Goal: Task Accomplishment & Management: Manage account settings

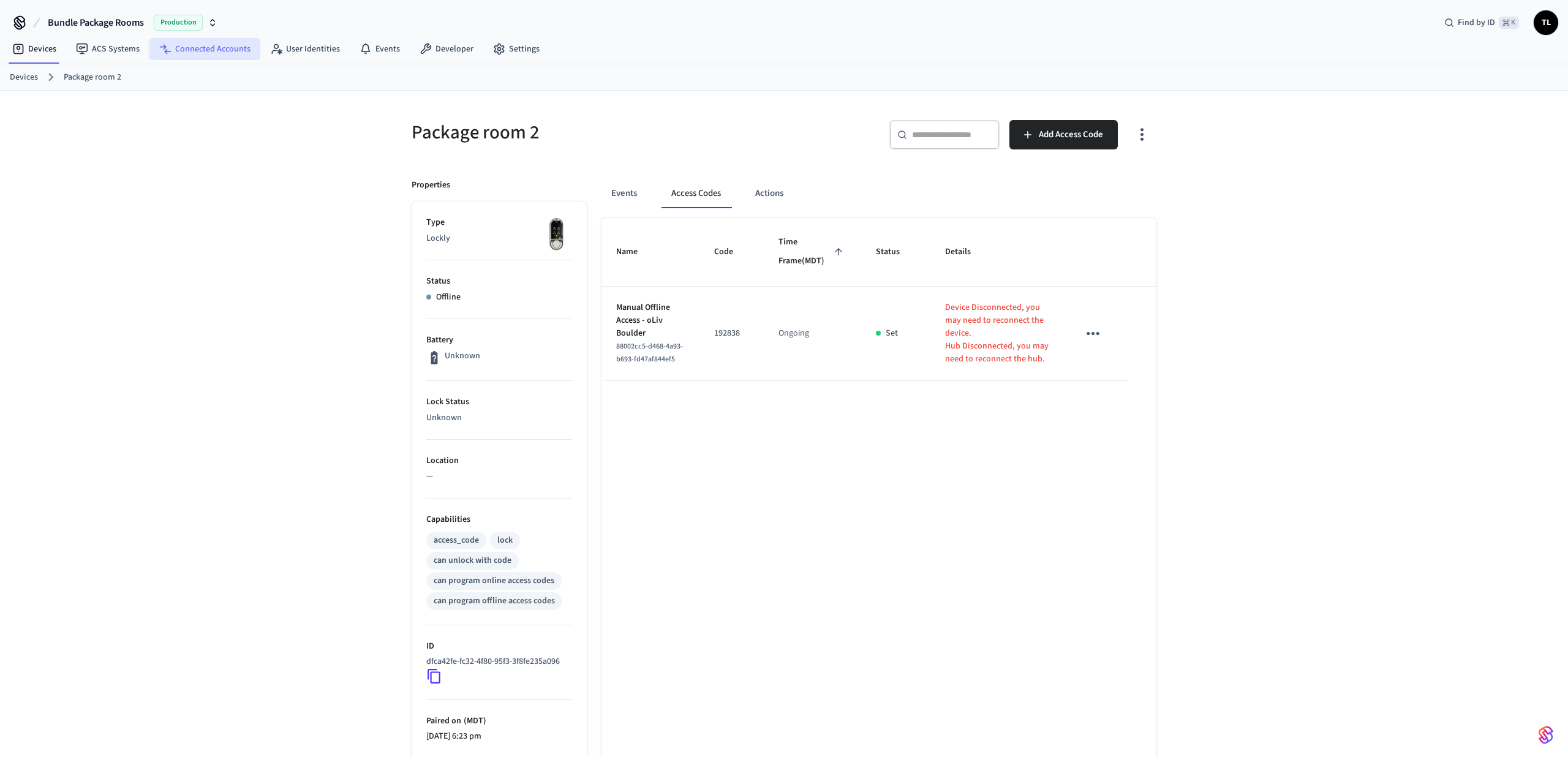
click at [208, 54] on link "Connected Accounts" at bounding box center [205, 49] width 111 height 22
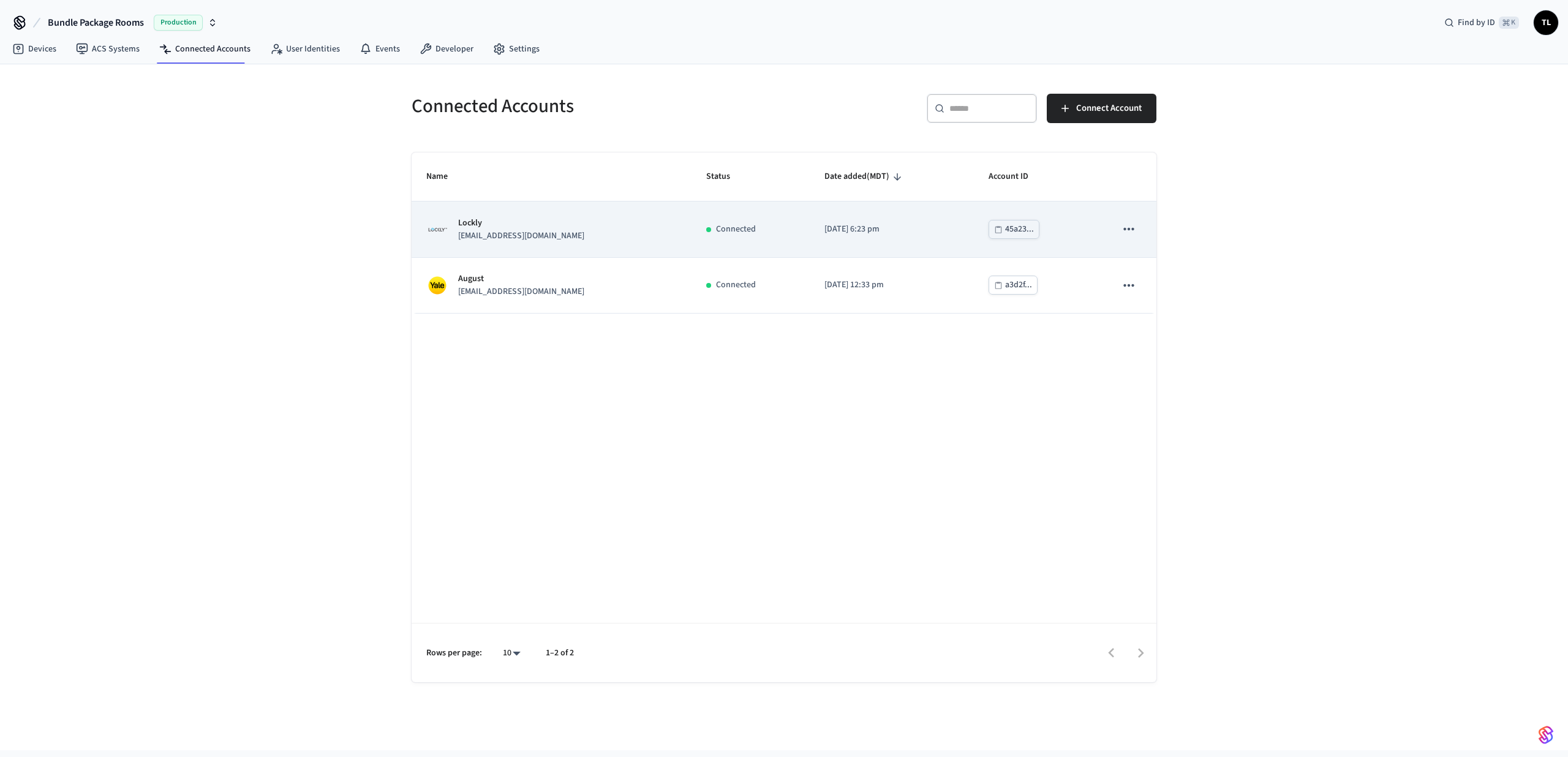
click at [735, 244] on td "Connected" at bounding box center [750, 229] width 118 height 55
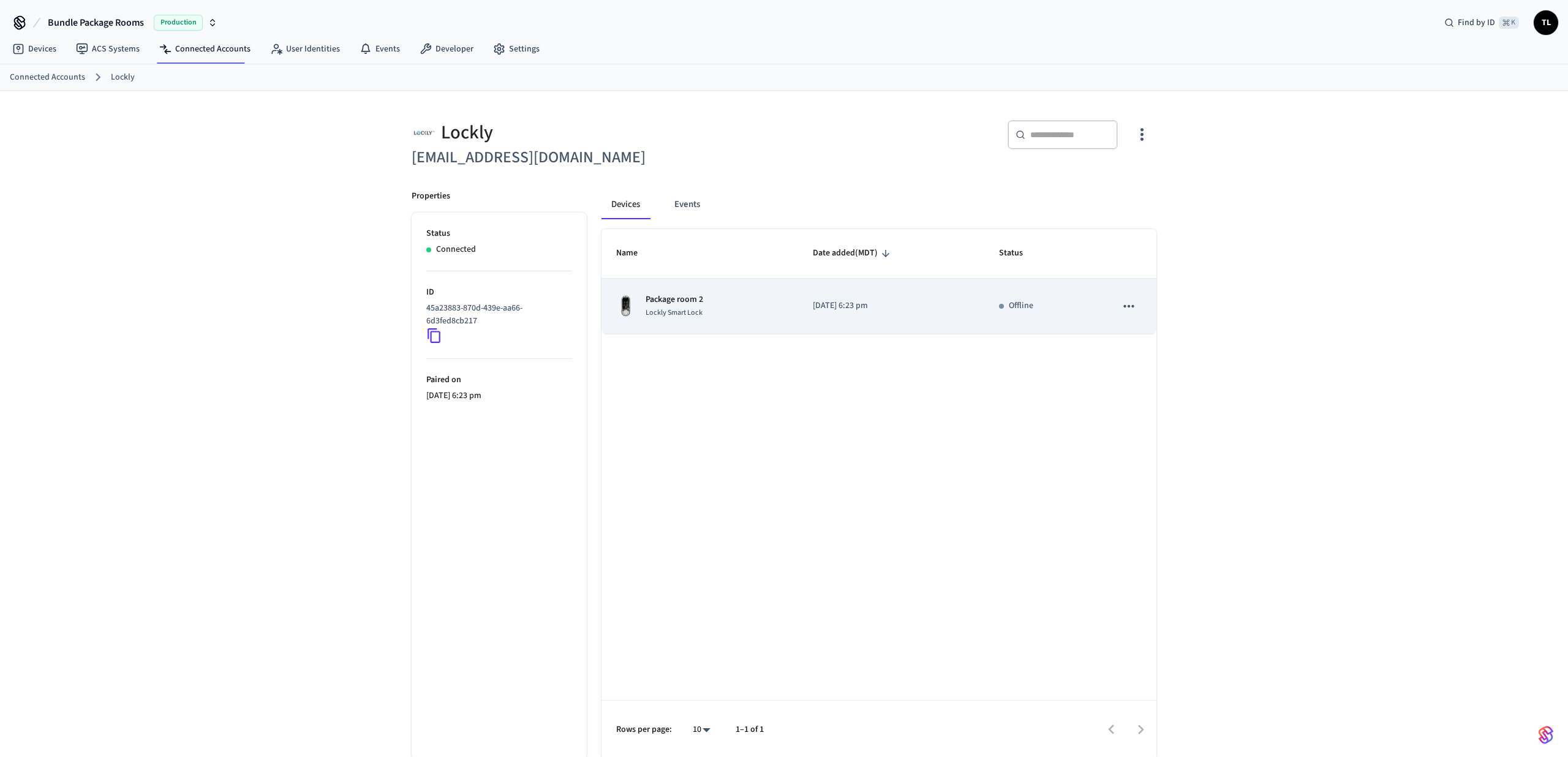
click at [724, 318] on div "Package room 2 Lockly Smart Lock" at bounding box center [699, 306] width 167 height 26
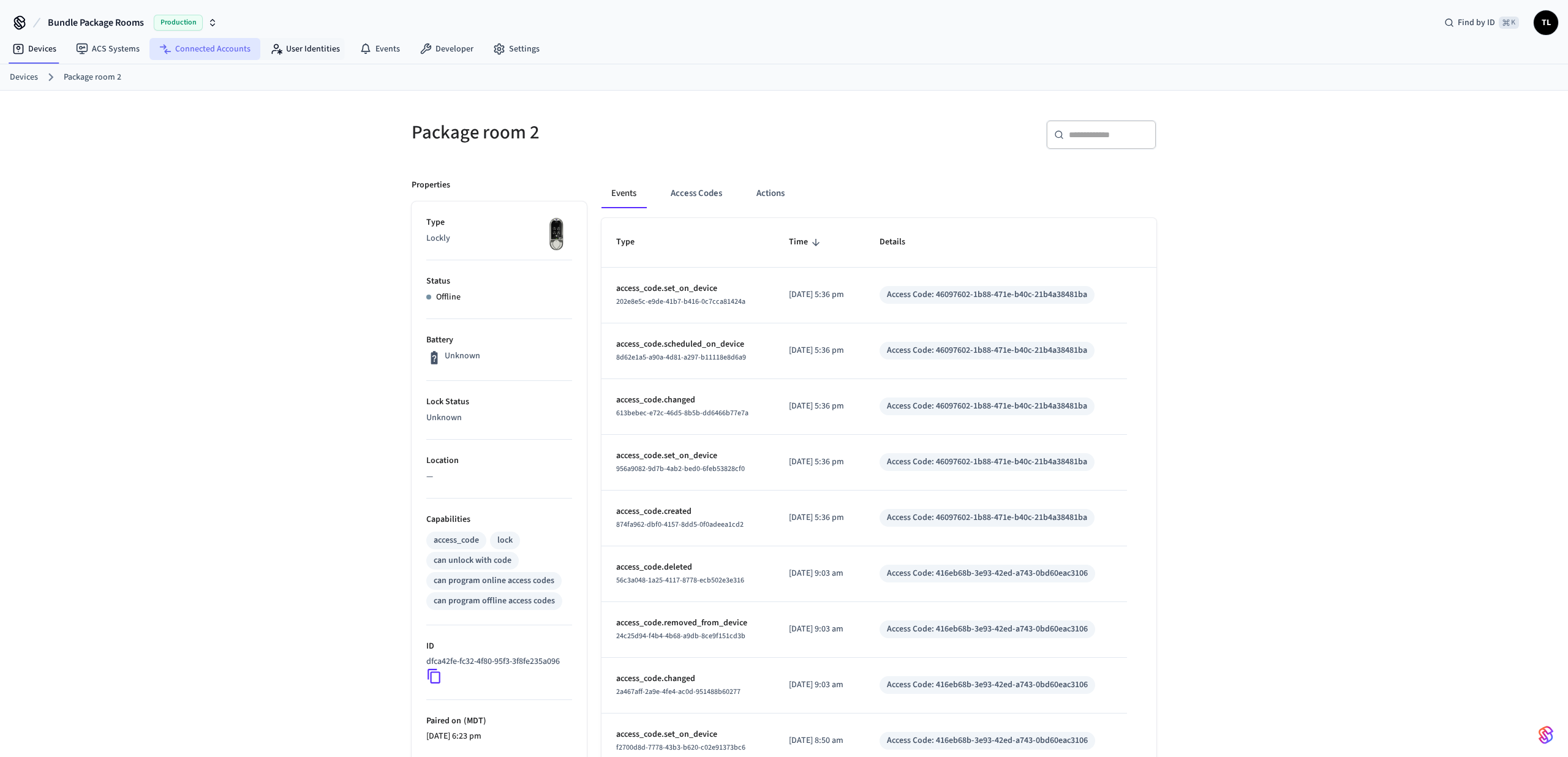
click at [232, 51] on link "Connected Accounts" at bounding box center [205, 49] width 111 height 22
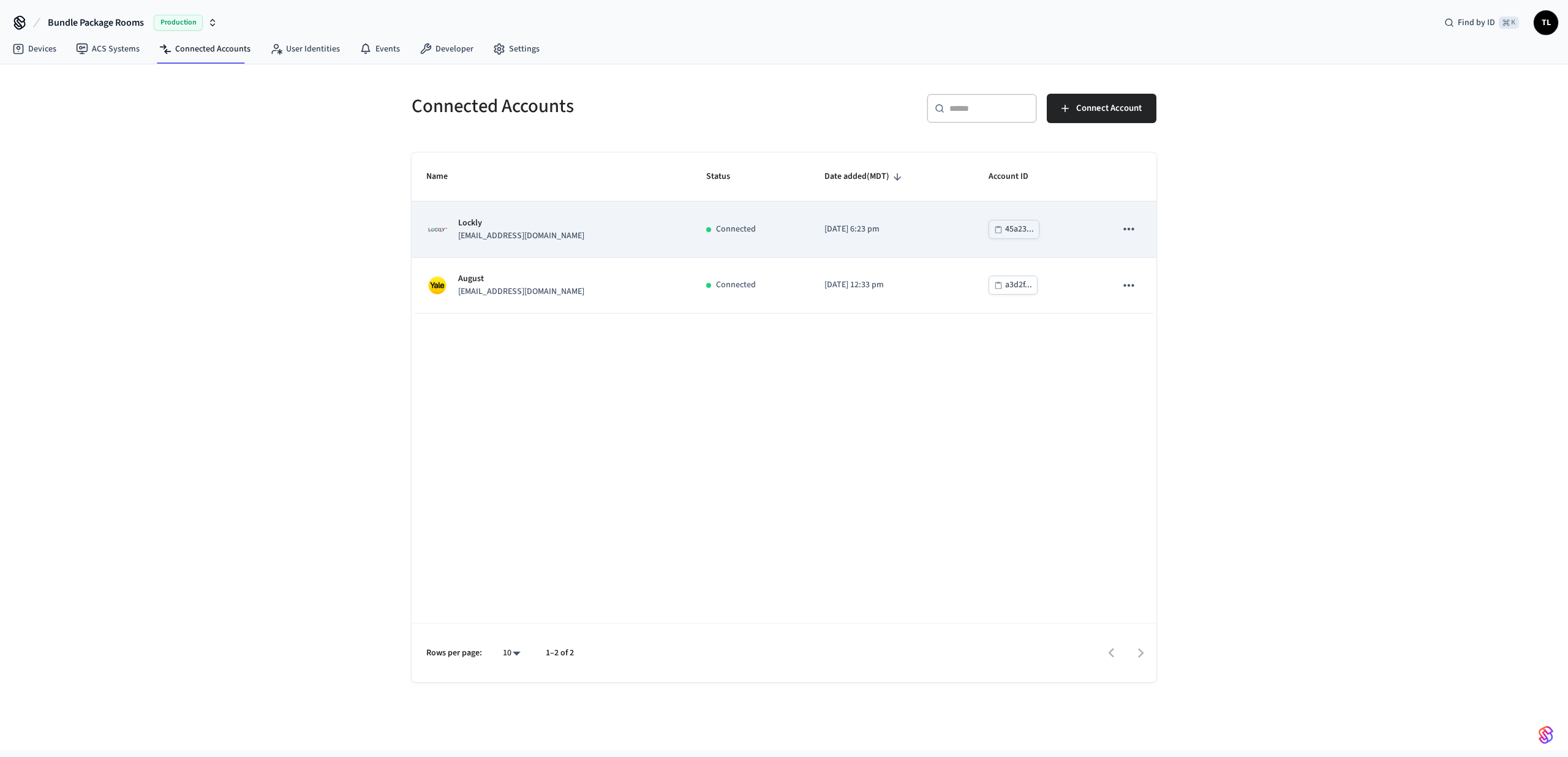
click at [1067, 235] on td "45a23..." at bounding box center [1037, 229] width 127 height 55
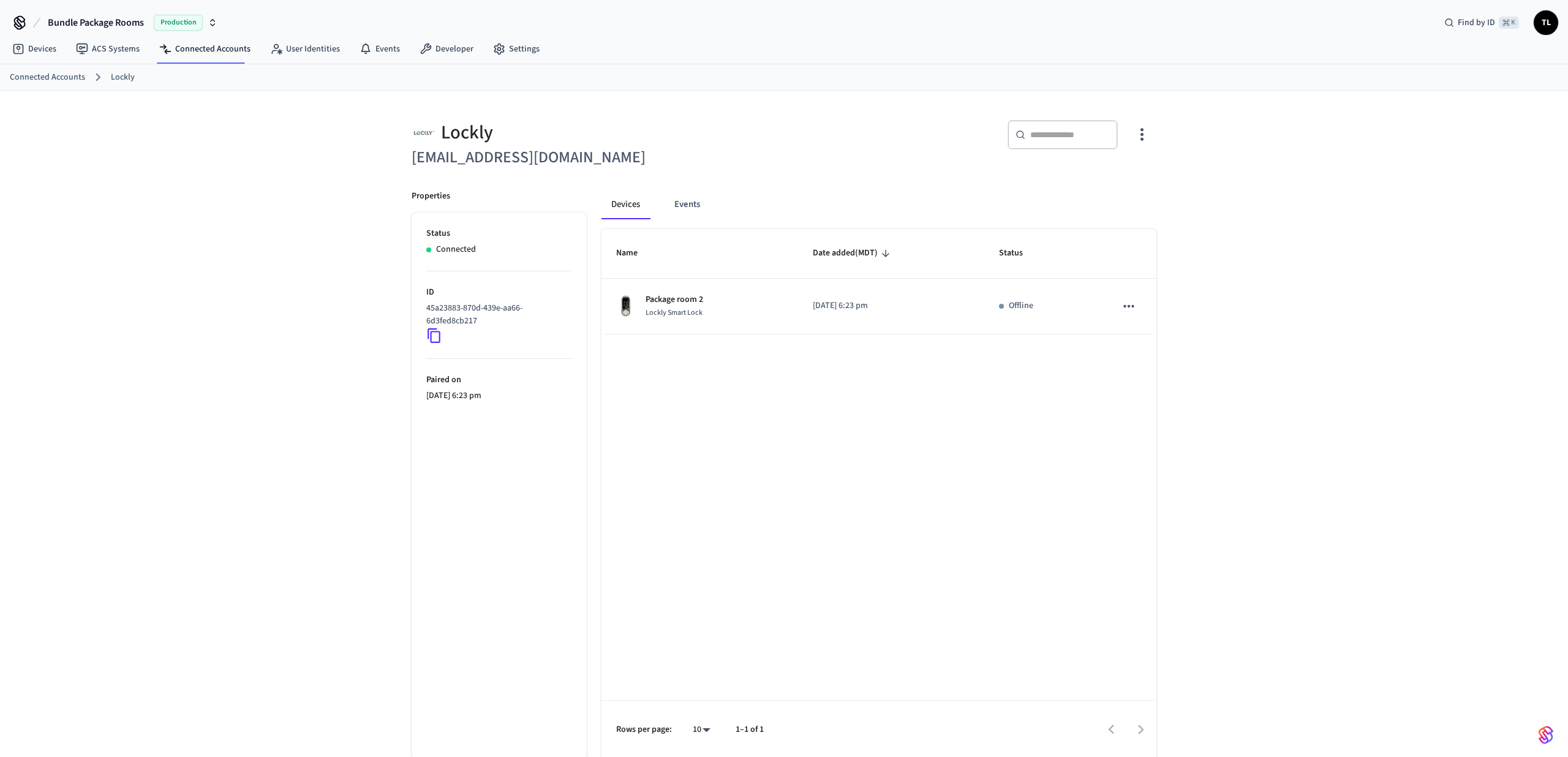
click at [1140, 138] on icon "button" at bounding box center [1141, 135] width 3 height 13
click at [1120, 190] on span "Sync Account" at bounding box center [1107, 185] width 50 height 12
click at [1098, 195] on li "Sync Account" at bounding box center [1101, 185] width 92 height 32
click at [1248, 210] on div at bounding box center [784, 378] width 1568 height 757
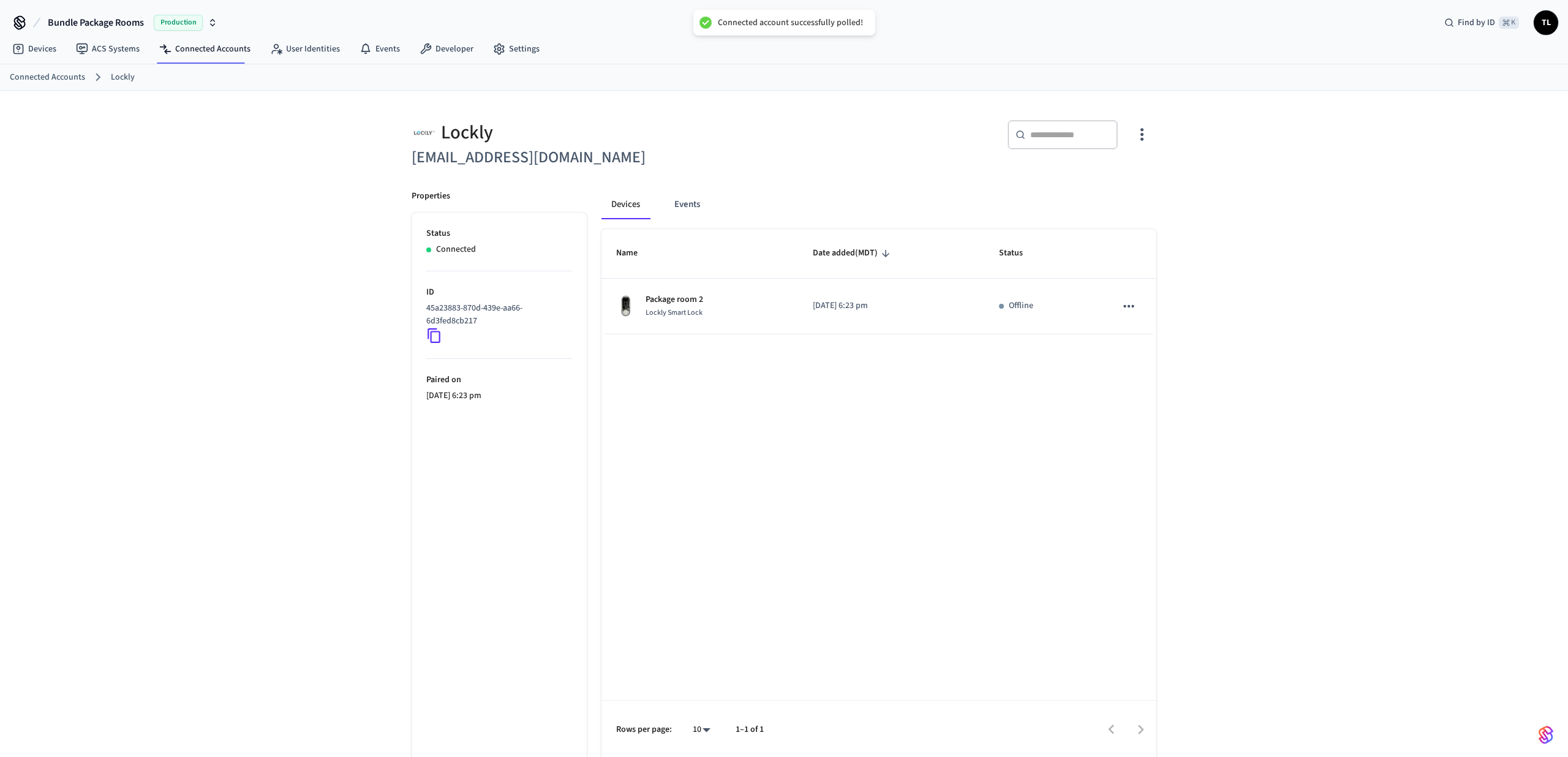
click at [1138, 138] on icon "button" at bounding box center [1142, 134] width 19 height 19
click at [1107, 171] on li "Sync Account" at bounding box center [1101, 185] width 92 height 32
click at [847, 306] on div at bounding box center [784, 378] width 1568 height 757
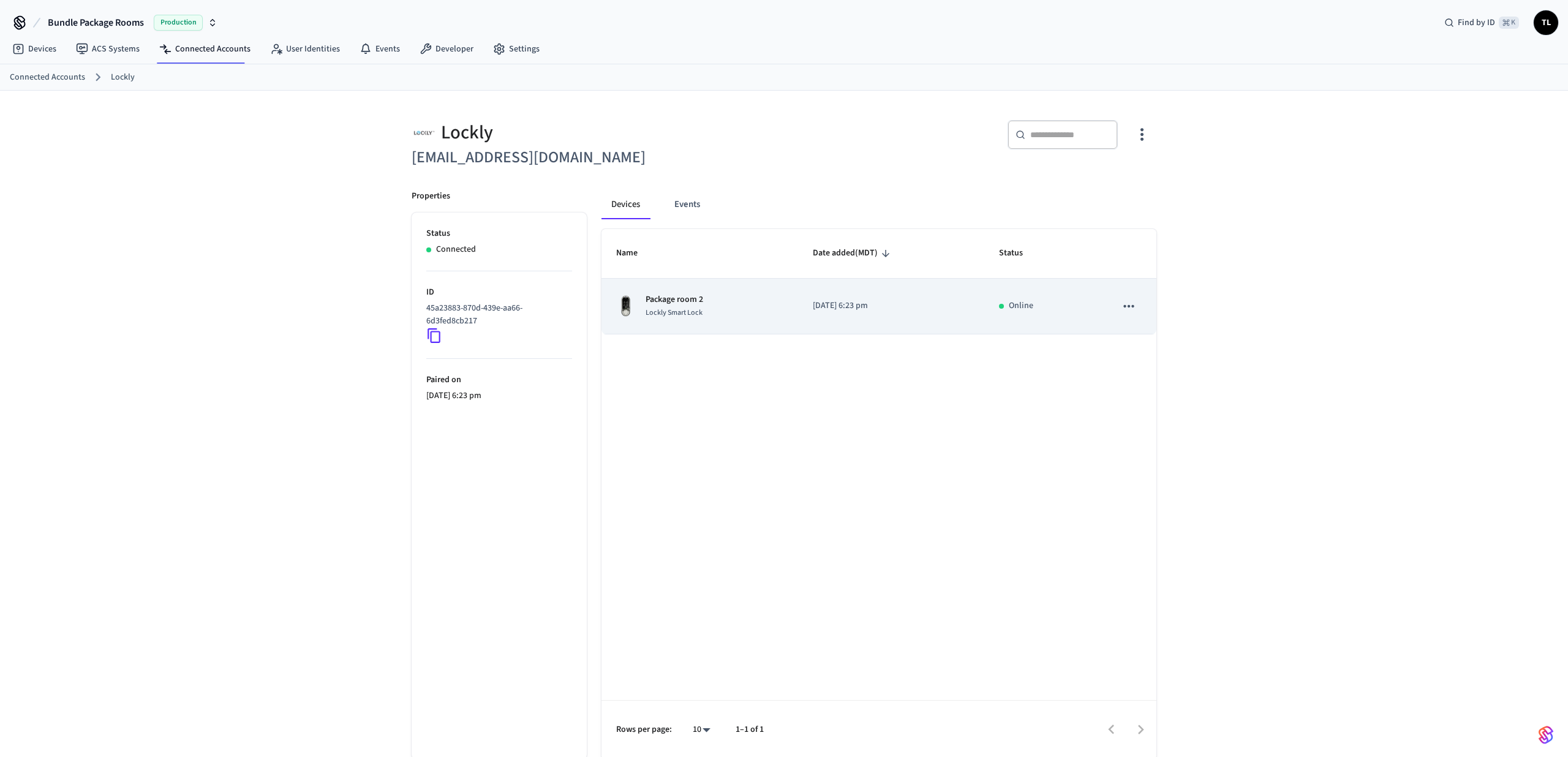
click at [756, 305] on div "Package room 2 Lockly Smart Lock" at bounding box center [699, 306] width 167 height 26
